Goal: Information Seeking & Learning: Learn about a topic

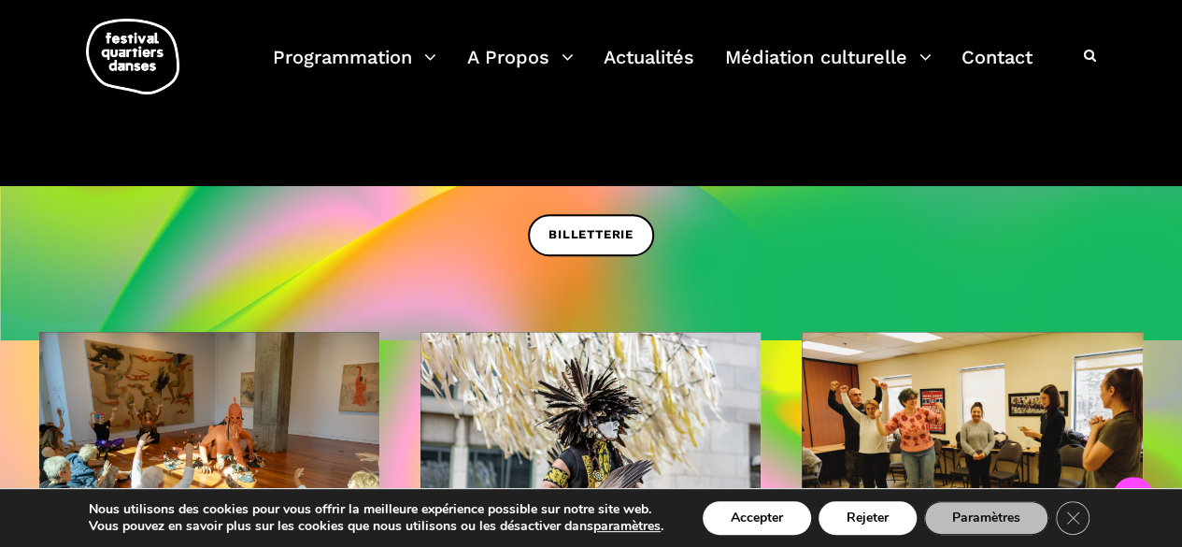
scroll to position [893, 0]
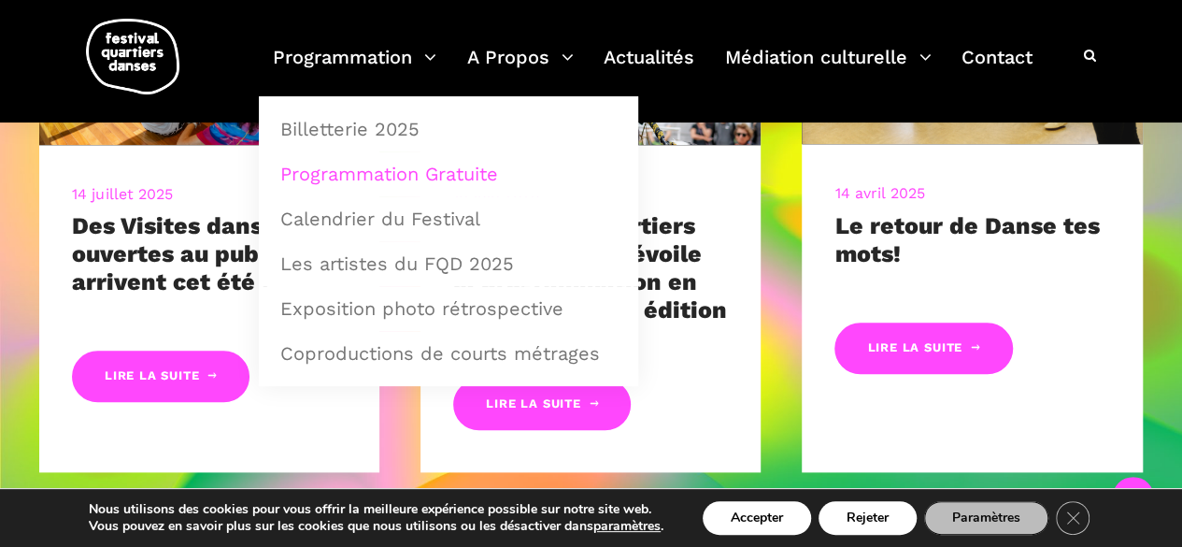
click at [383, 169] on link "Programmation Gratuite" at bounding box center [448, 173] width 359 height 43
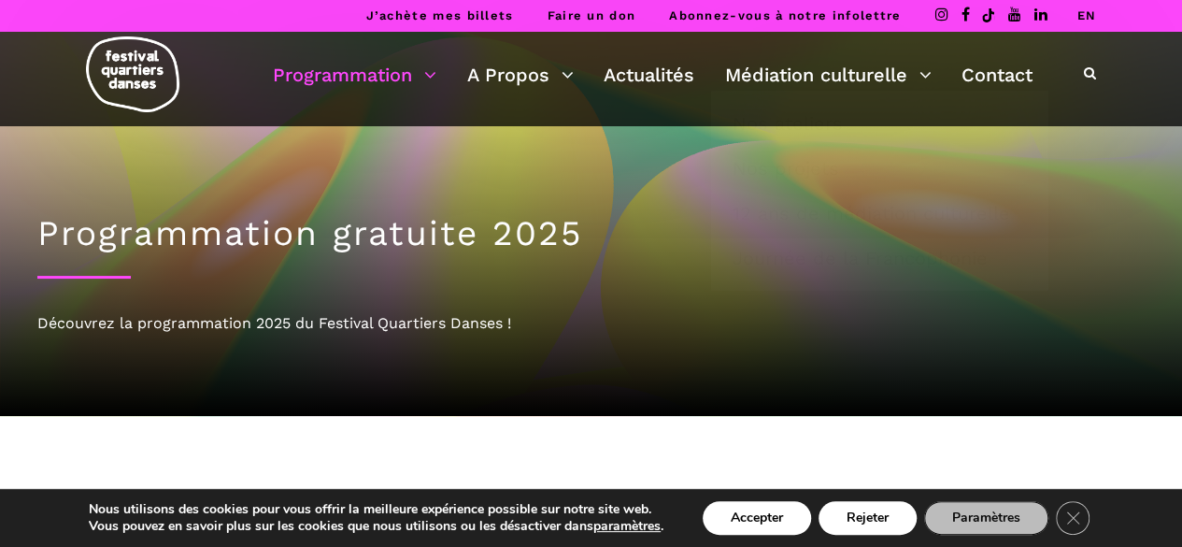
click at [1083, 10] on link "EN" at bounding box center [1086, 15] width 20 height 14
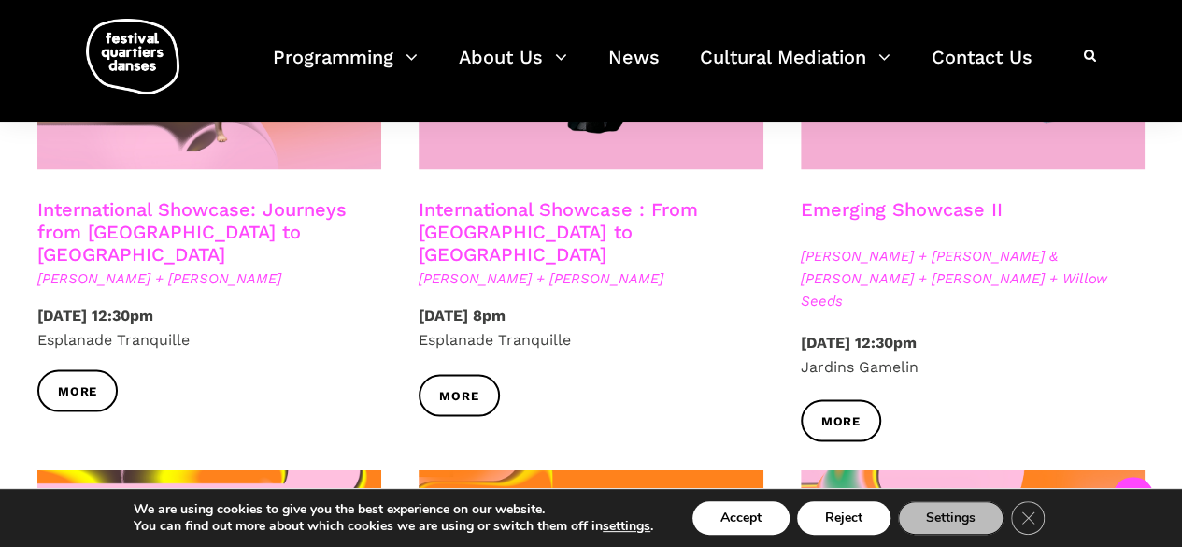
scroll to position [1666, 0]
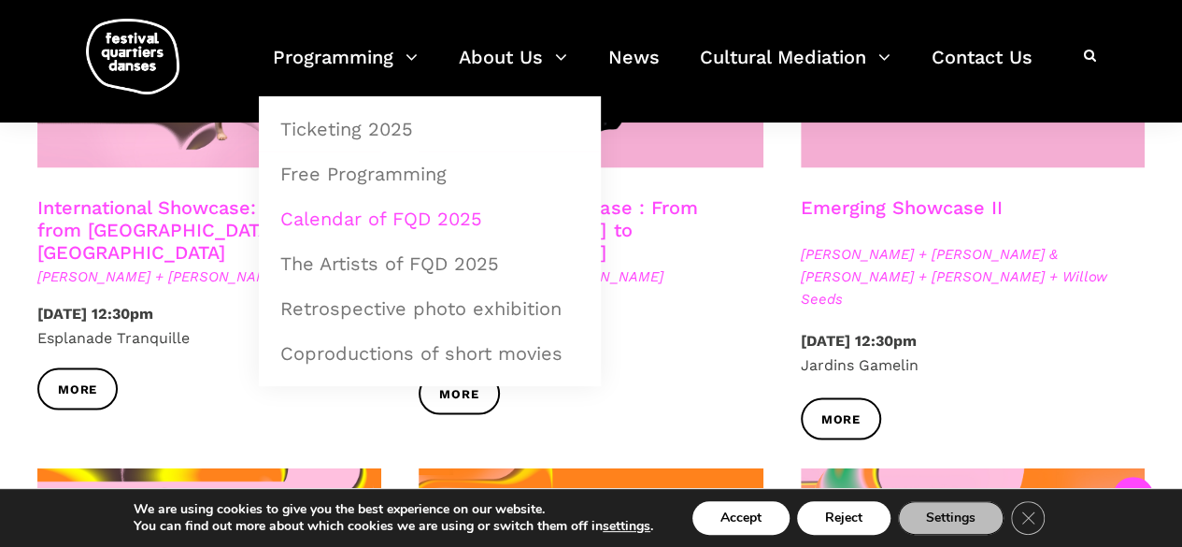
click at [362, 210] on link "Calendar of FQD 2025" at bounding box center [429, 218] width 321 height 43
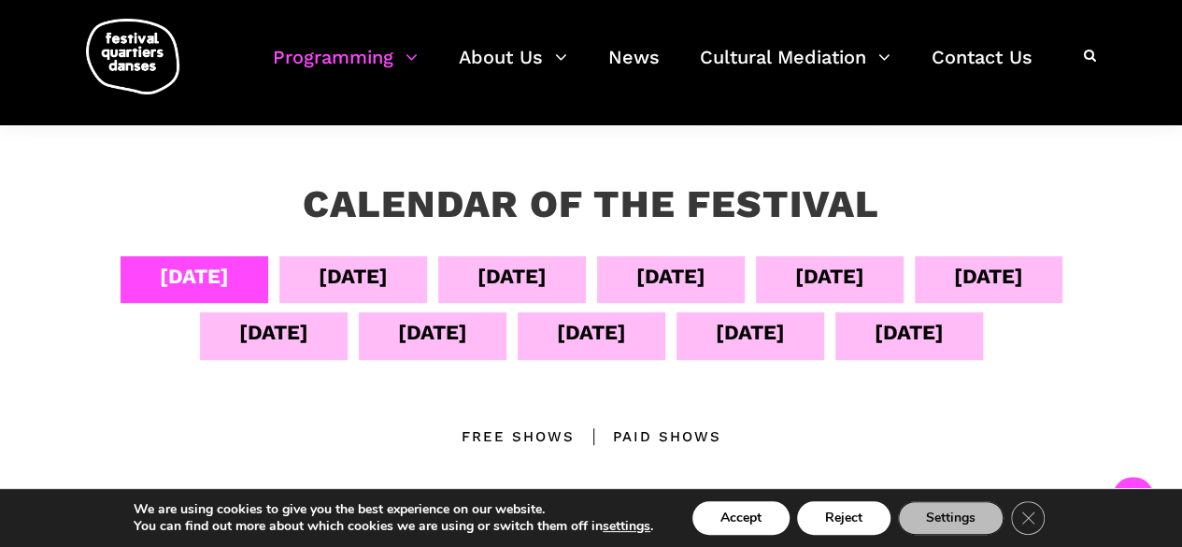
scroll to position [290, 0]
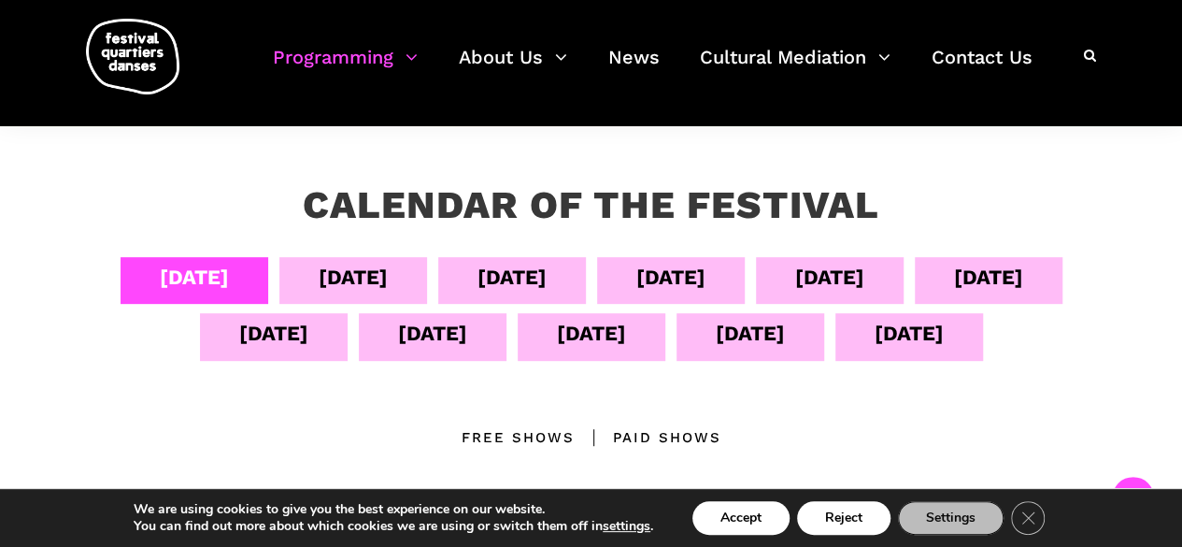
click at [383, 291] on div "Sept 05" at bounding box center [353, 280] width 148 height 47
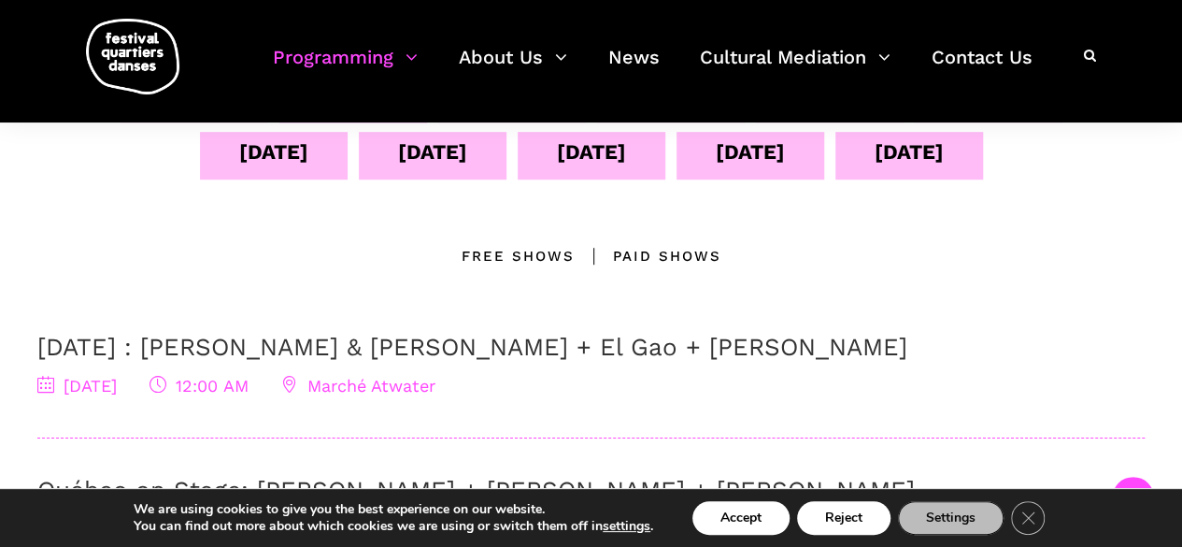
scroll to position [472, 0]
click at [435, 378] on span "Marché Atwater" at bounding box center [358, 385] width 154 height 20
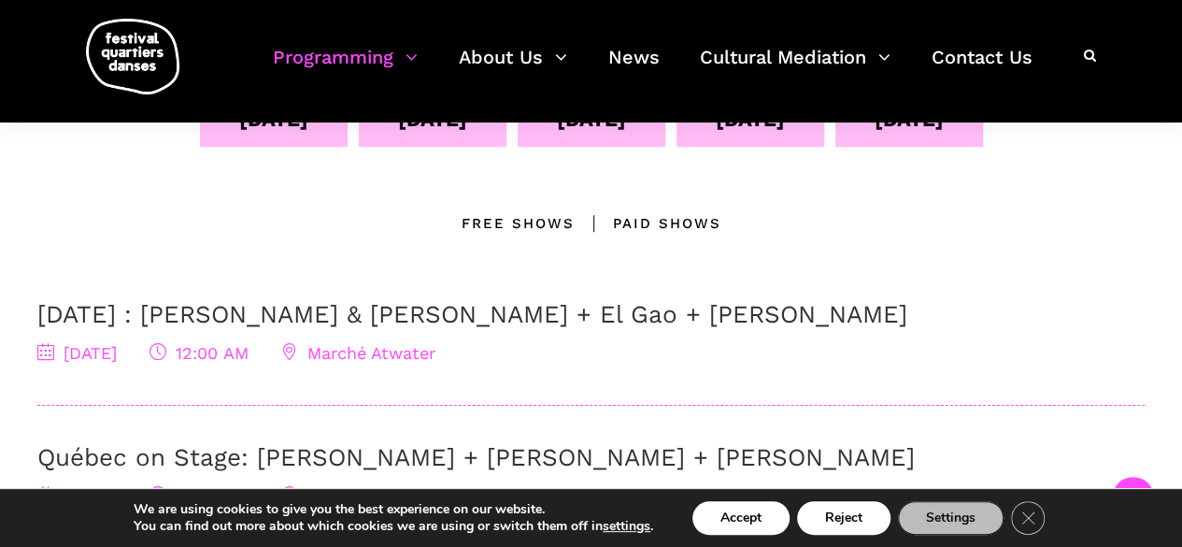
scroll to position [536, 0]
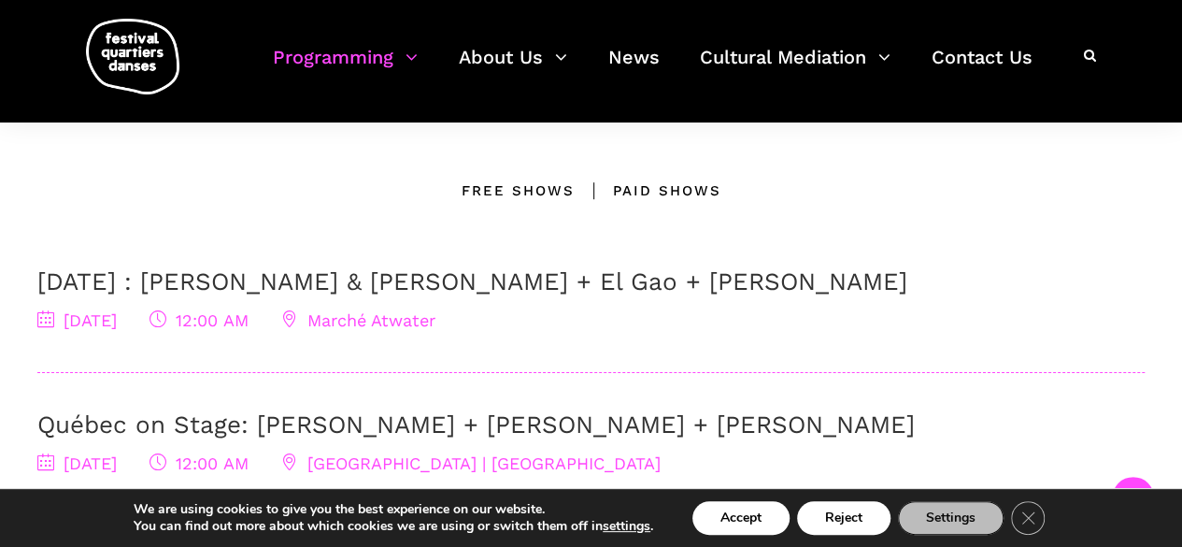
click at [467, 297] on div "September 5 : Athena Lucie Assamba & Leah Danga + El Gao + Rameez Karim 5 Septe…" at bounding box center [590, 300] width 1107 height 67
click at [463, 274] on link "September 5 : Athena Lucie Assamba & Leah Danga + El Gao + Rameez Karim" at bounding box center [472, 281] width 870 height 28
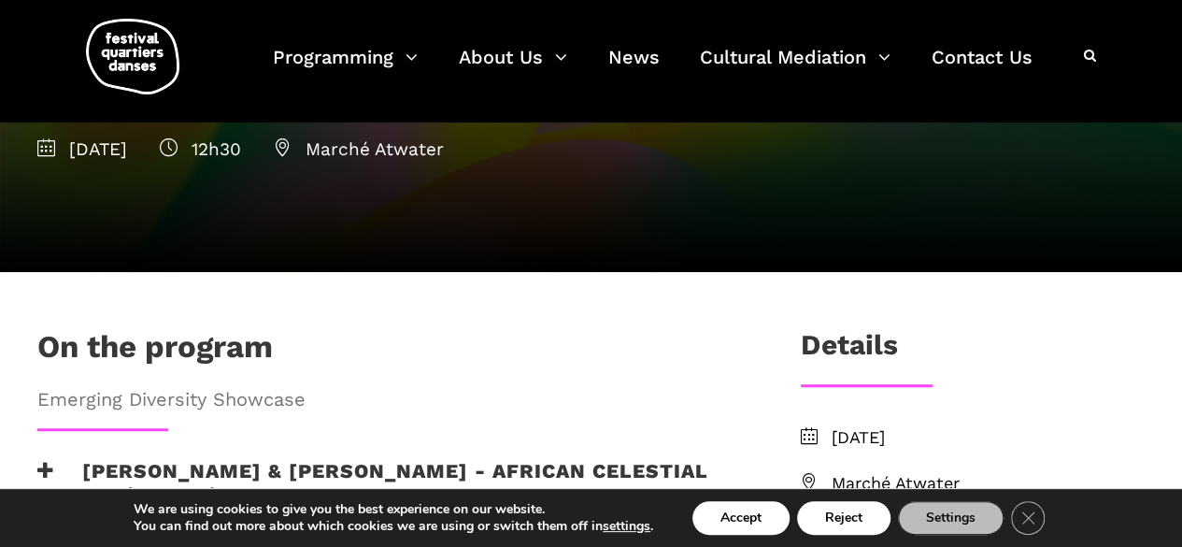
scroll to position [139, 0]
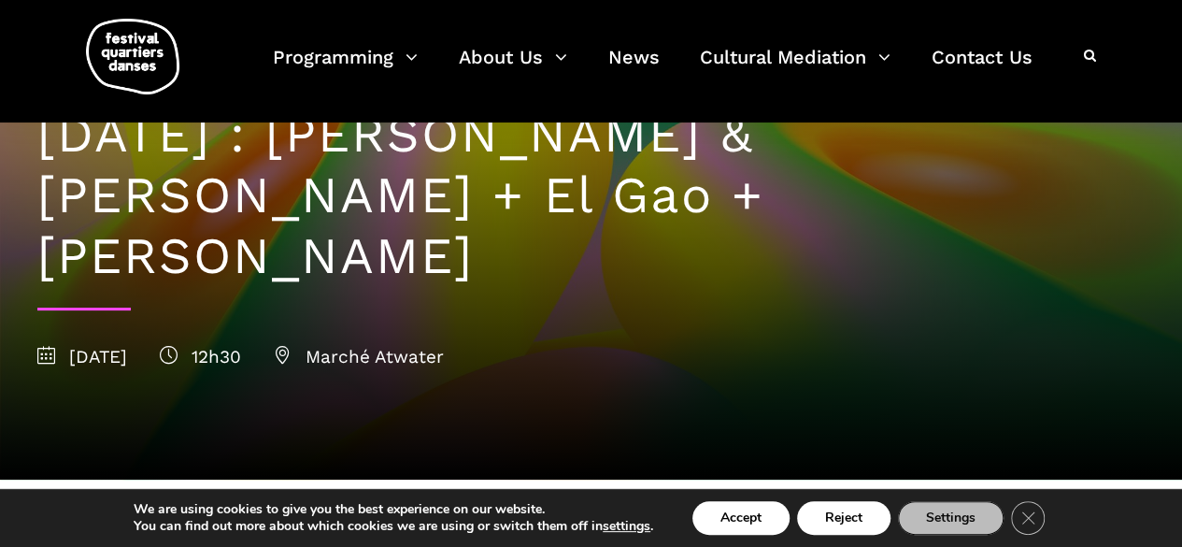
click at [444, 346] on span "Marché Atwater" at bounding box center [359, 356] width 170 height 21
drag, startPoint x: 410, startPoint y: 296, endPoint x: 559, endPoint y: 302, distance: 148.6
click at [559, 343] on div "[DATE] 12h30 Marché Atwater" at bounding box center [590, 357] width 1107 height 28
copy span "Marché Atwater"
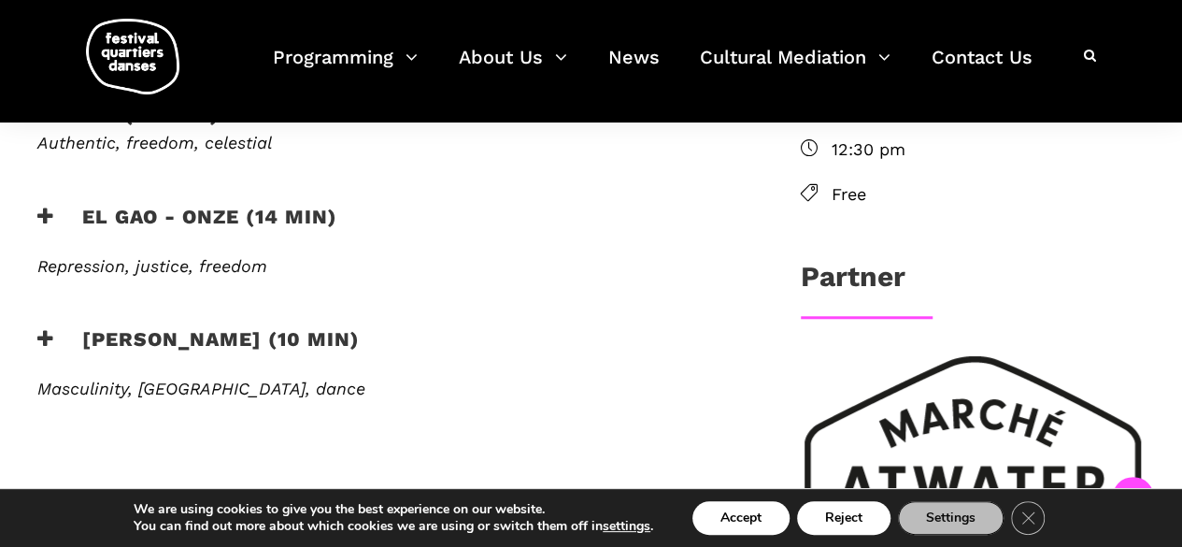
scroll to position [738, 0]
